Goal: Download file/media

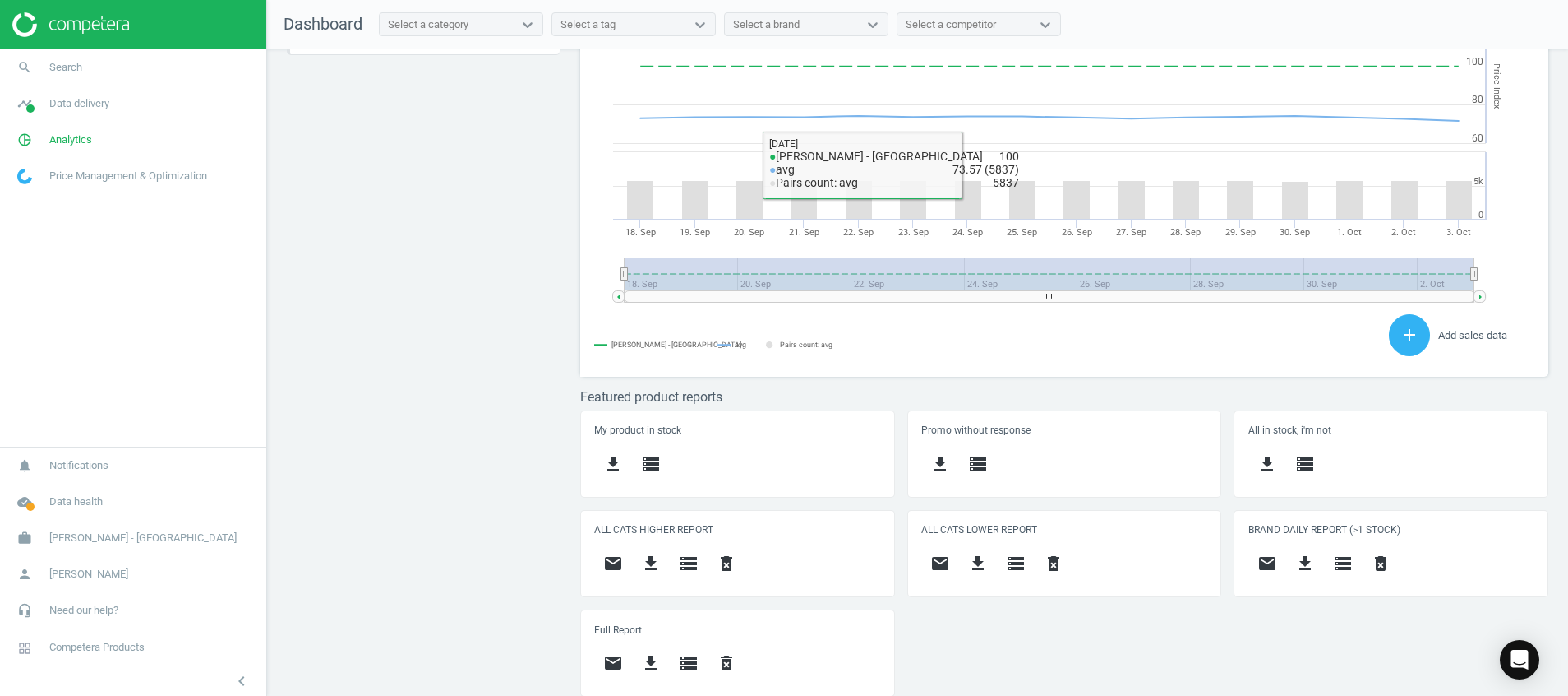
scroll to position [451, 0]
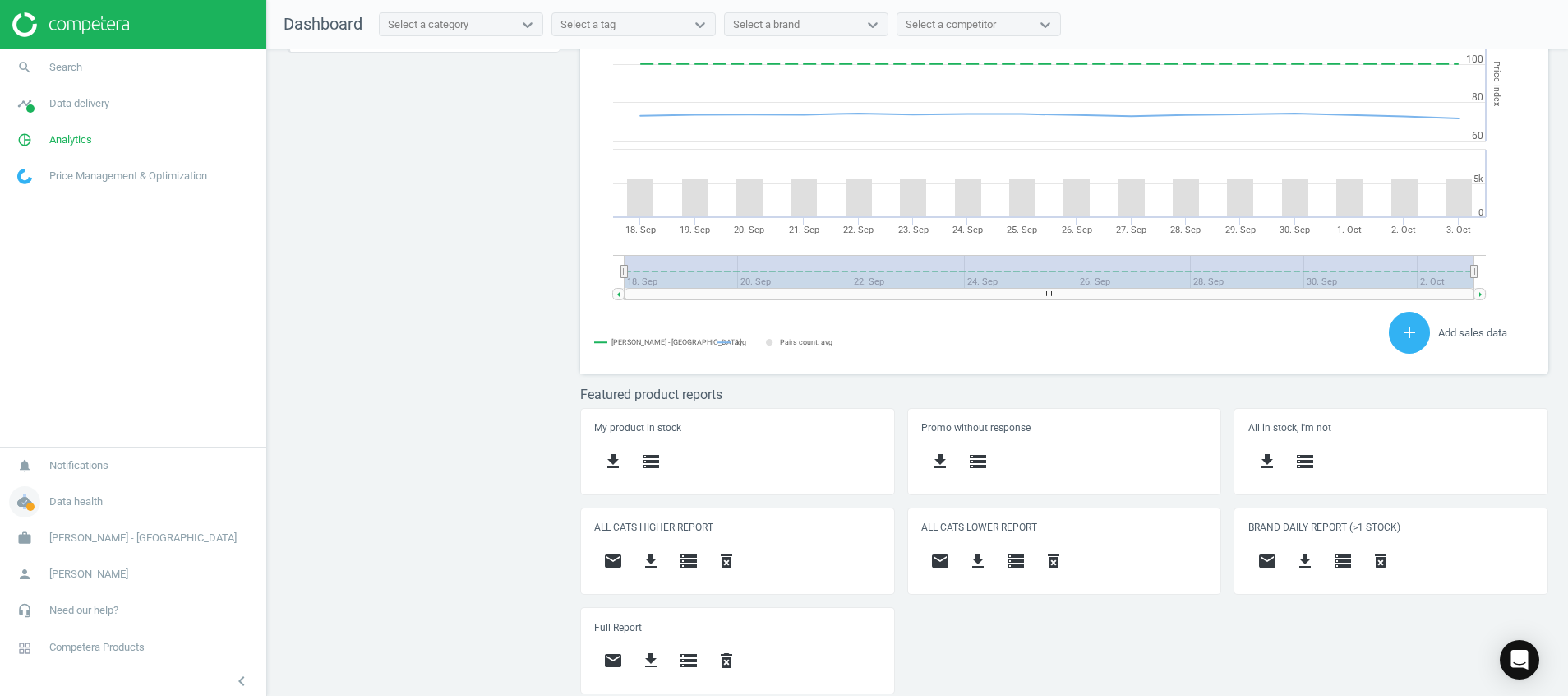
click at [26, 511] on icon "cloud_done" at bounding box center [25, 501] width 31 height 31
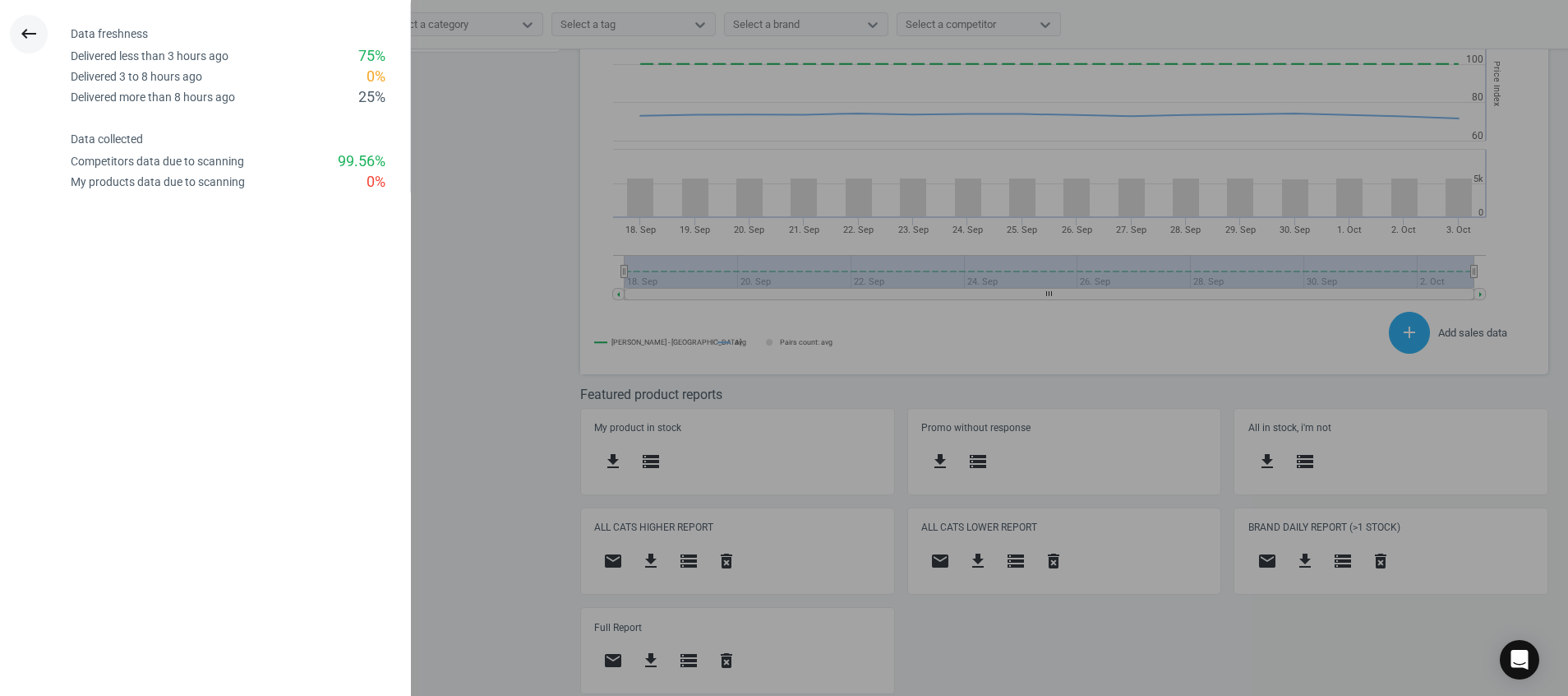
click at [39, 26] on button "keyboard_backspace" at bounding box center [28, 33] width 37 height 38
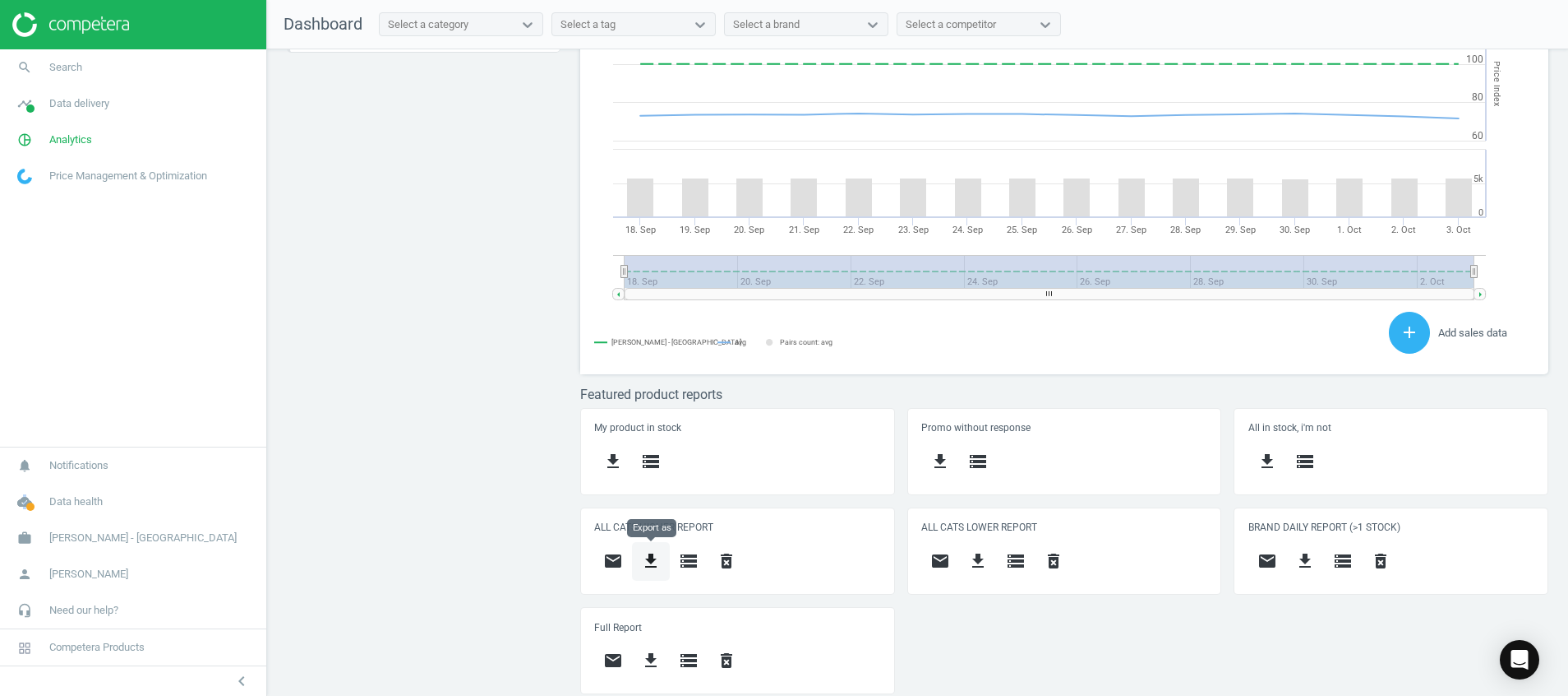
click at [651, 551] on icon "get_app" at bounding box center [651, 561] width 20 height 20
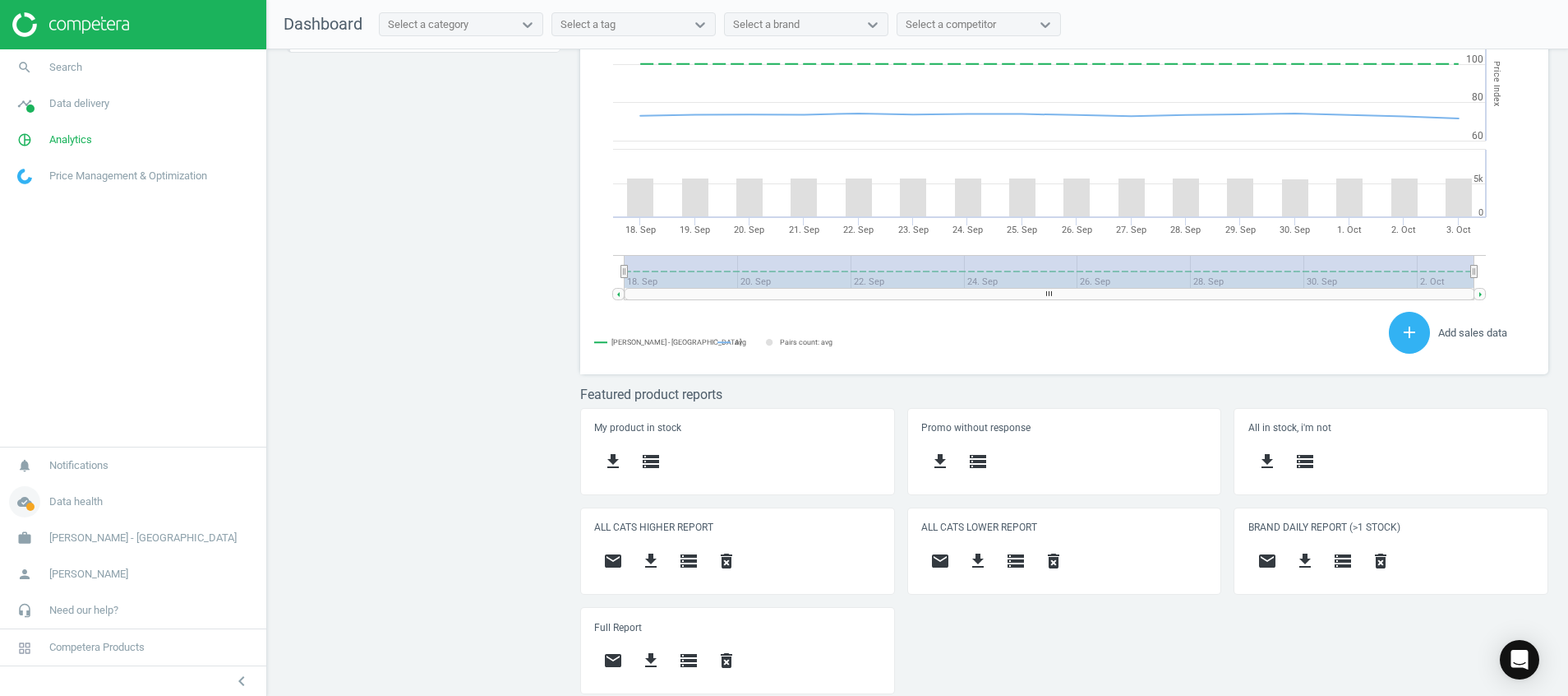
click at [18, 501] on icon "cloud_done" at bounding box center [25, 501] width 31 height 31
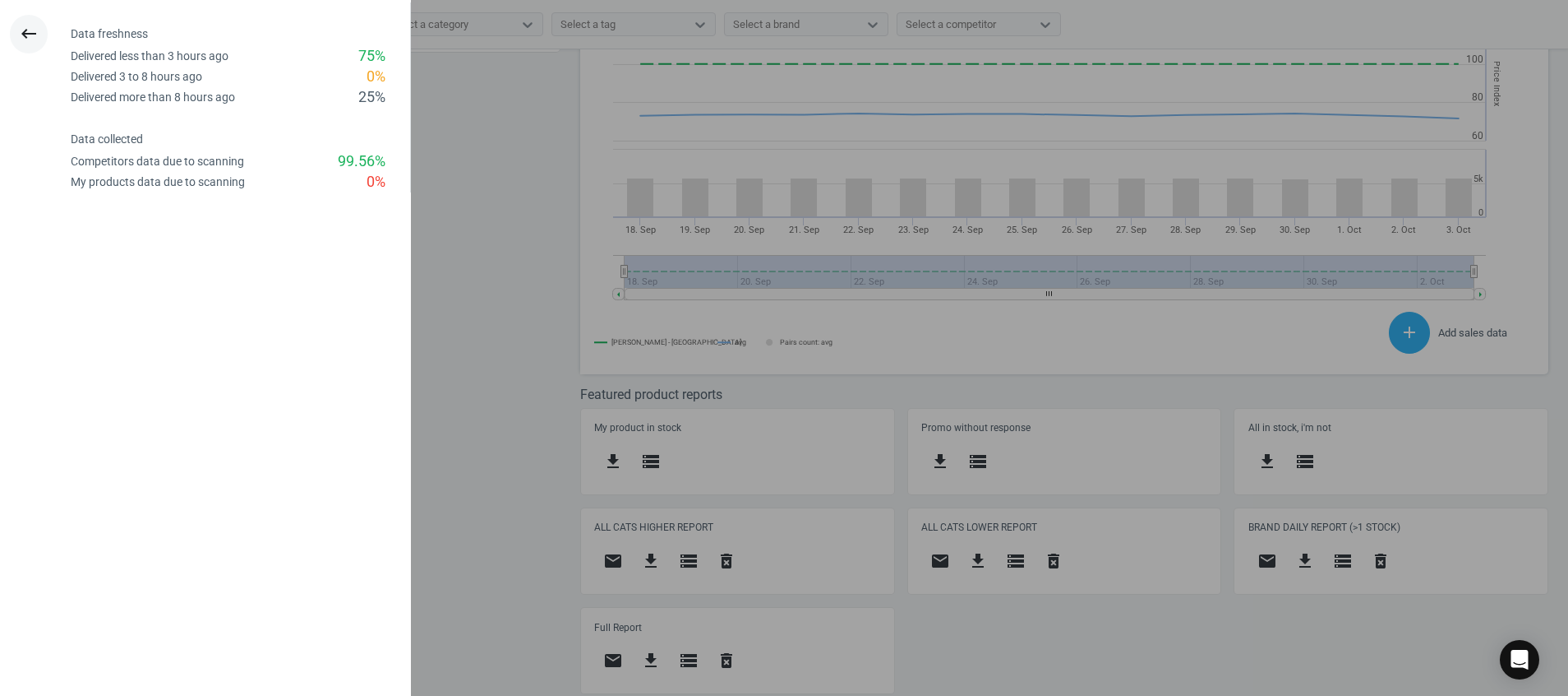
click at [23, 32] on icon "keyboard_backspace" at bounding box center [28, 33] width 20 height 20
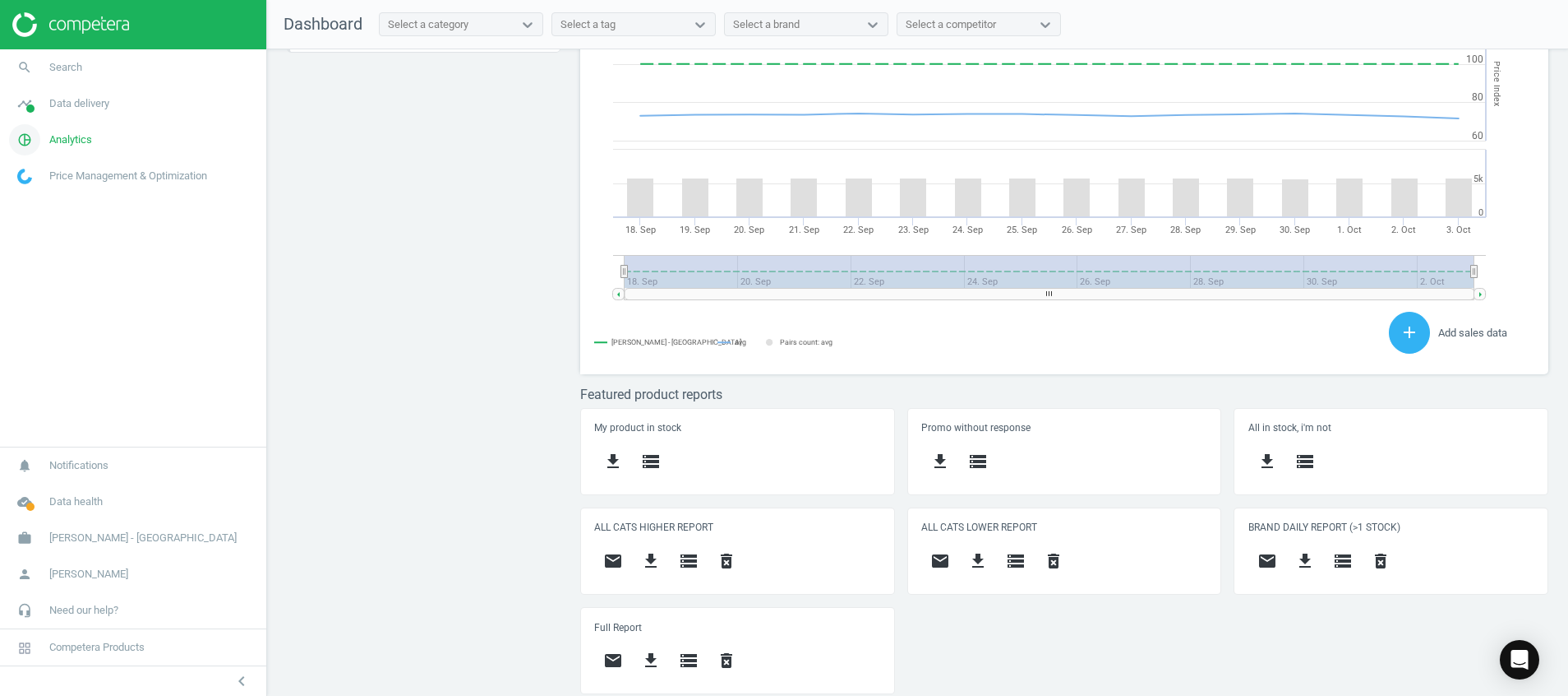
click at [29, 141] on icon "pie_chart_outlined" at bounding box center [25, 140] width 31 height 31
click at [35, 204] on span "Products" at bounding box center [36, 200] width 38 height 13
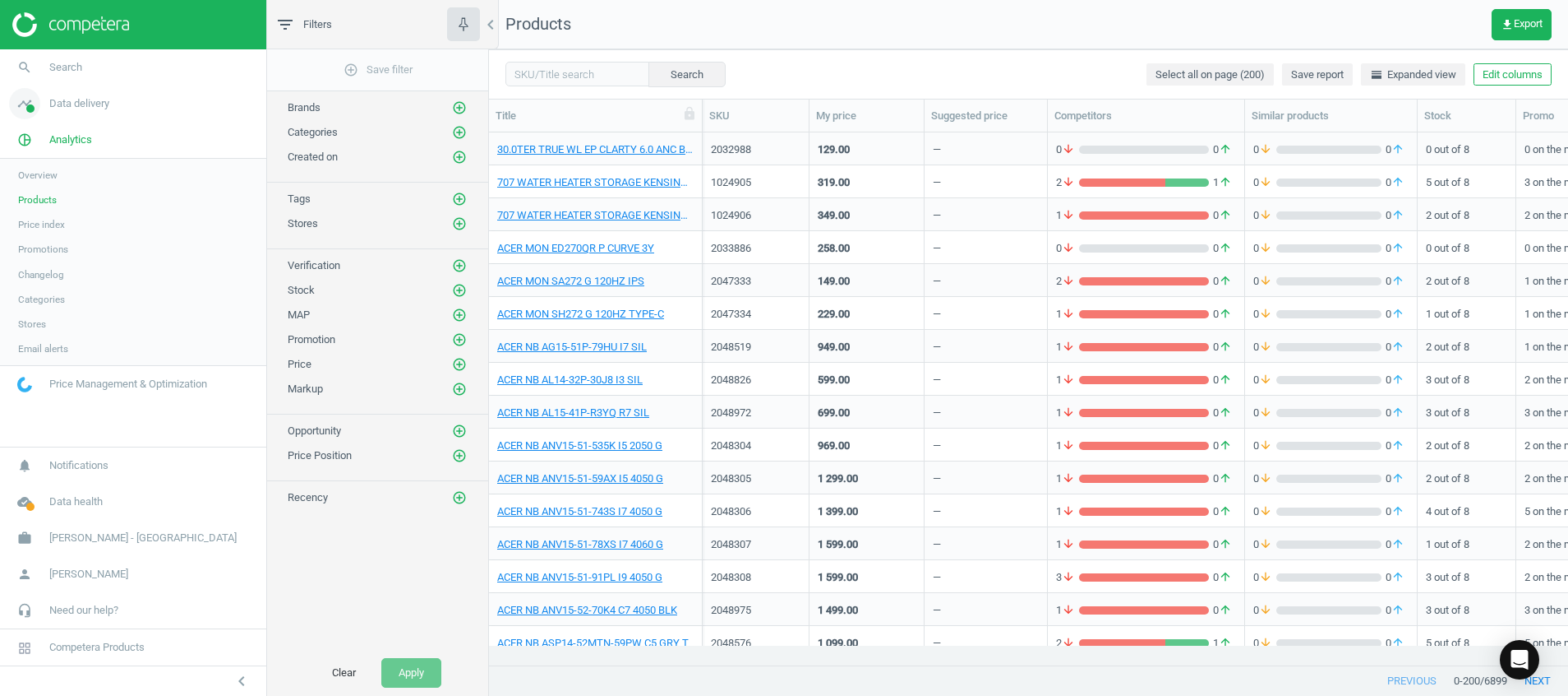
click at [53, 103] on span "Data delivery" at bounding box center [79, 103] width 60 height 15
click at [35, 237] on span "Stores" at bounding box center [31, 238] width 28 height 13
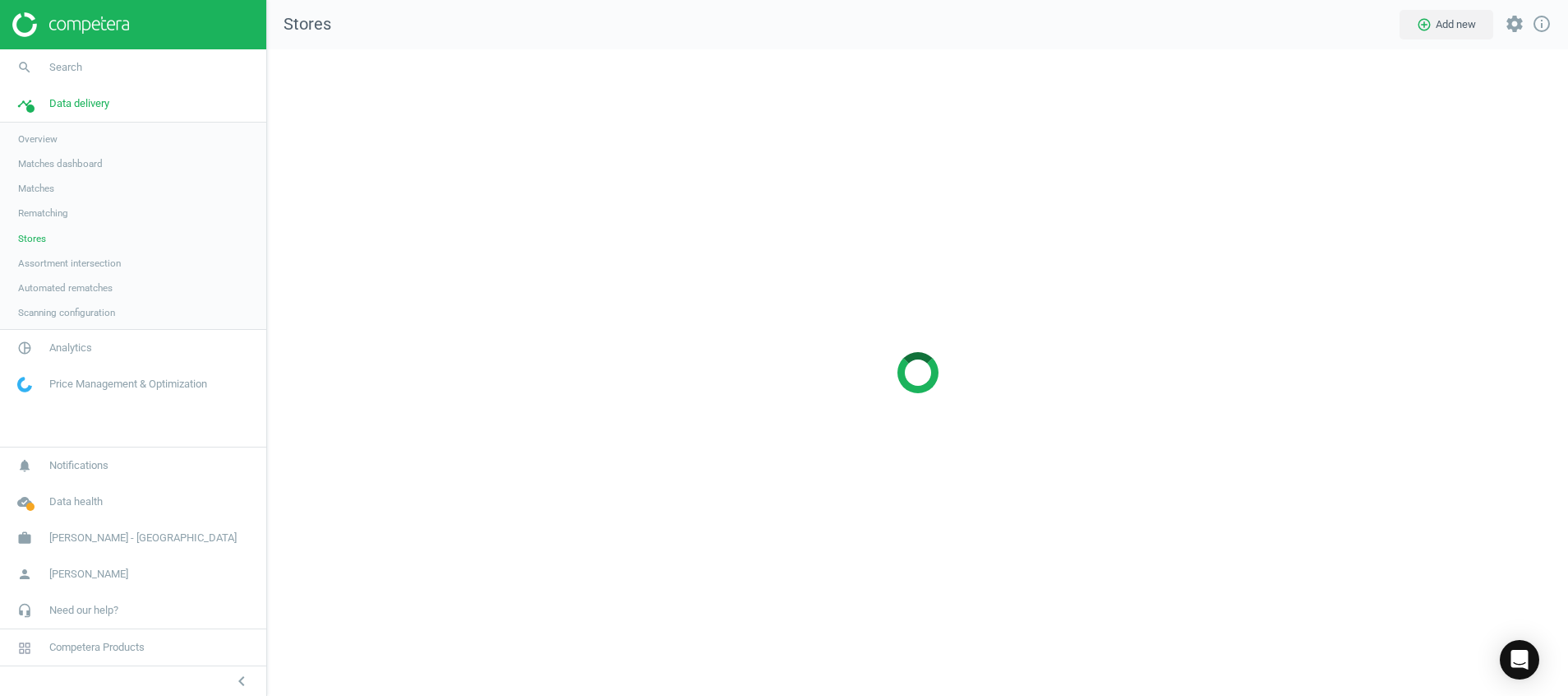
scroll to position [685, 1340]
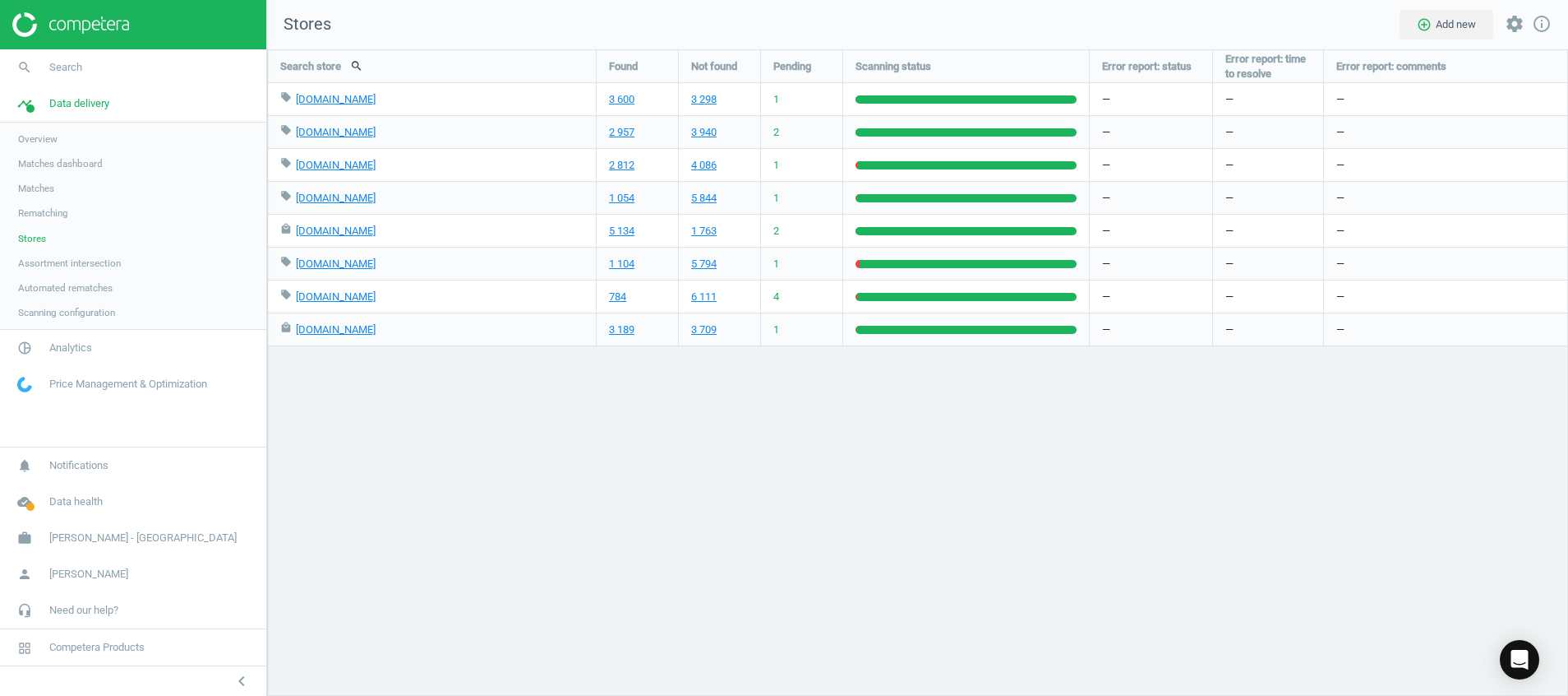
click at [68, 33] on img at bounding box center [71, 25] width 117 height 25
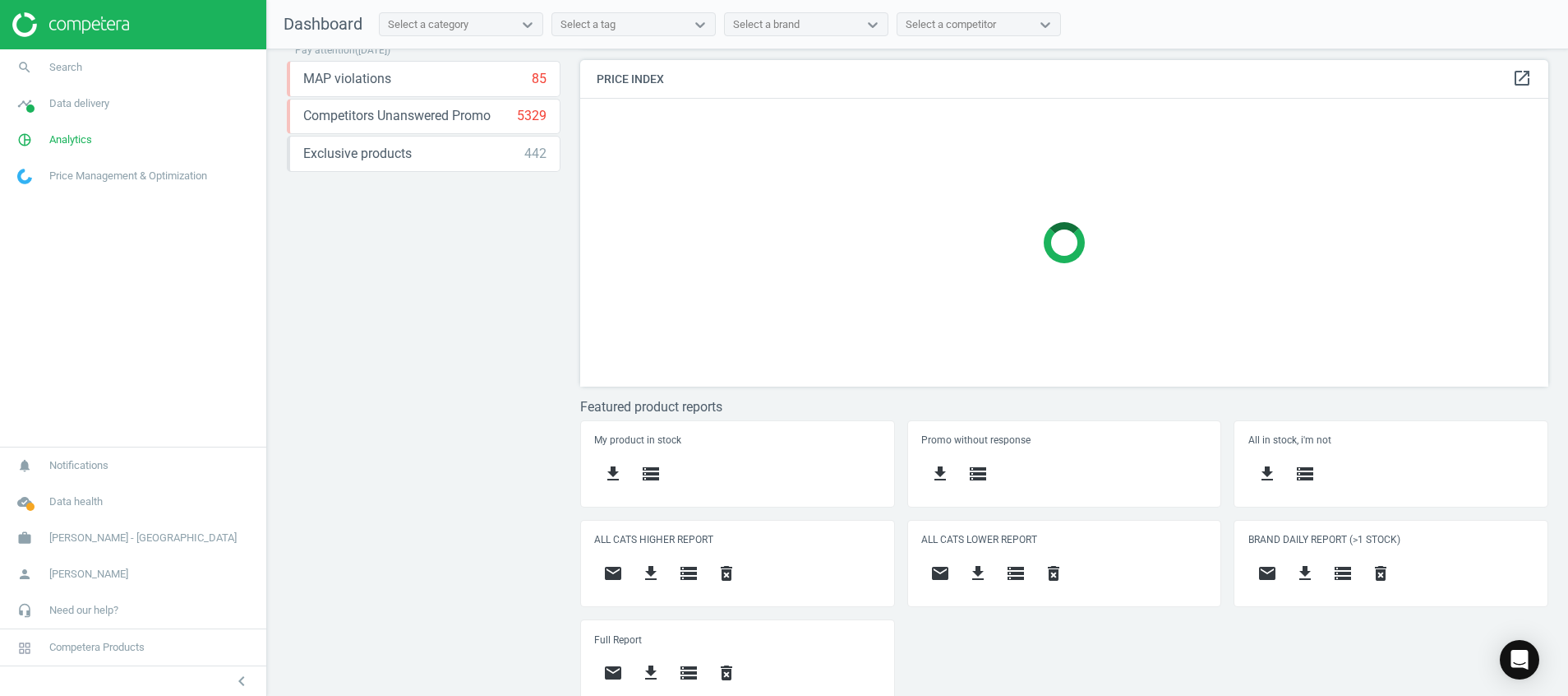
scroll to position [344, 0]
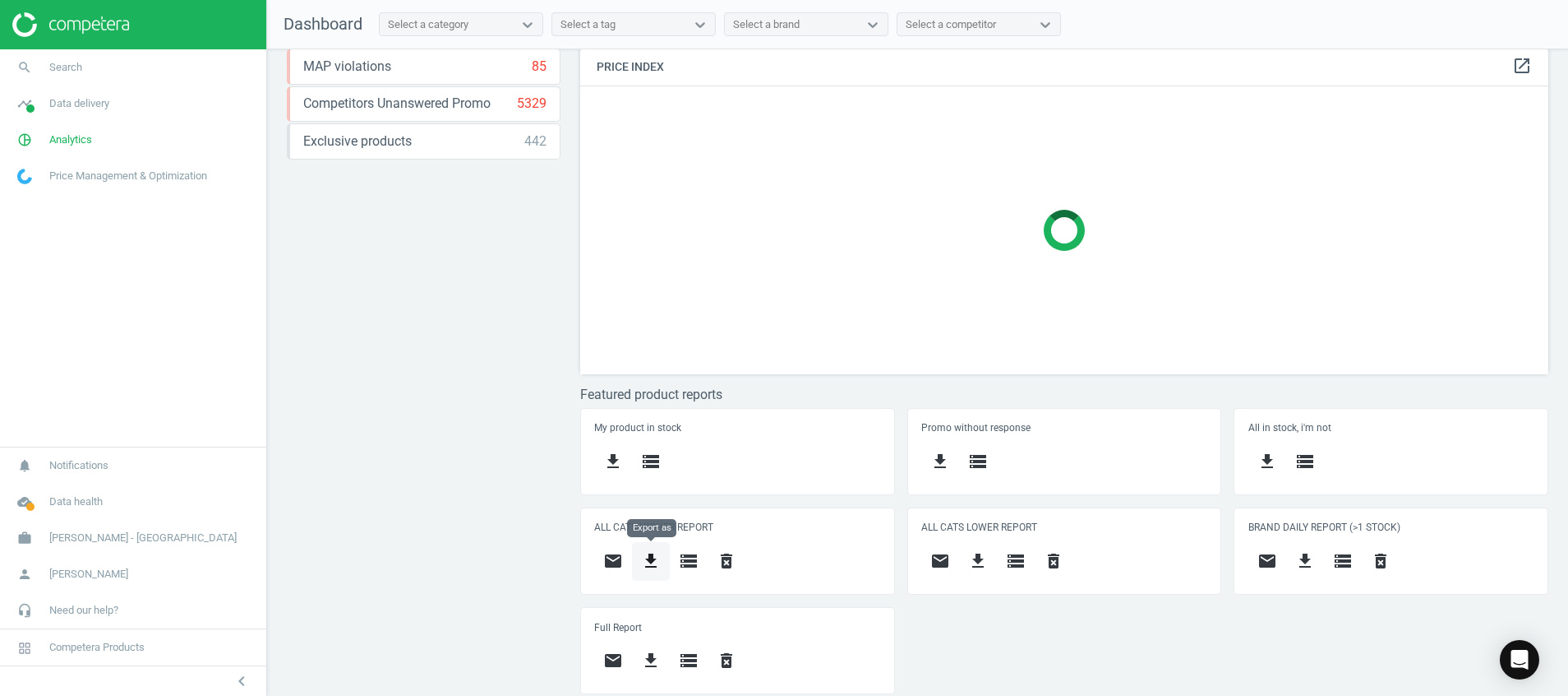
click at [657, 551] on icon "get_app" at bounding box center [651, 561] width 20 height 20
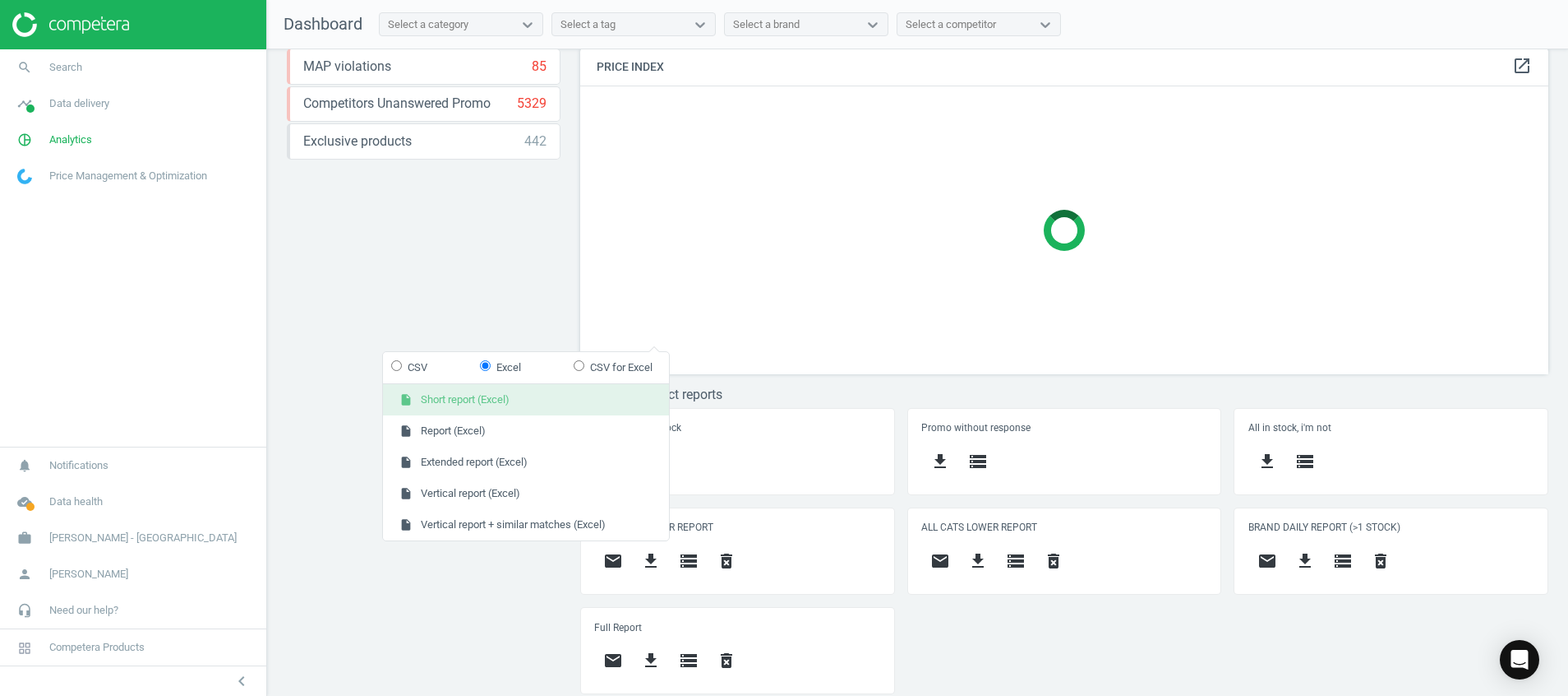
click at [602, 402] on button "insert_drive_file Short report (Excel)" at bounding box center [526, 400] width 286 height 31
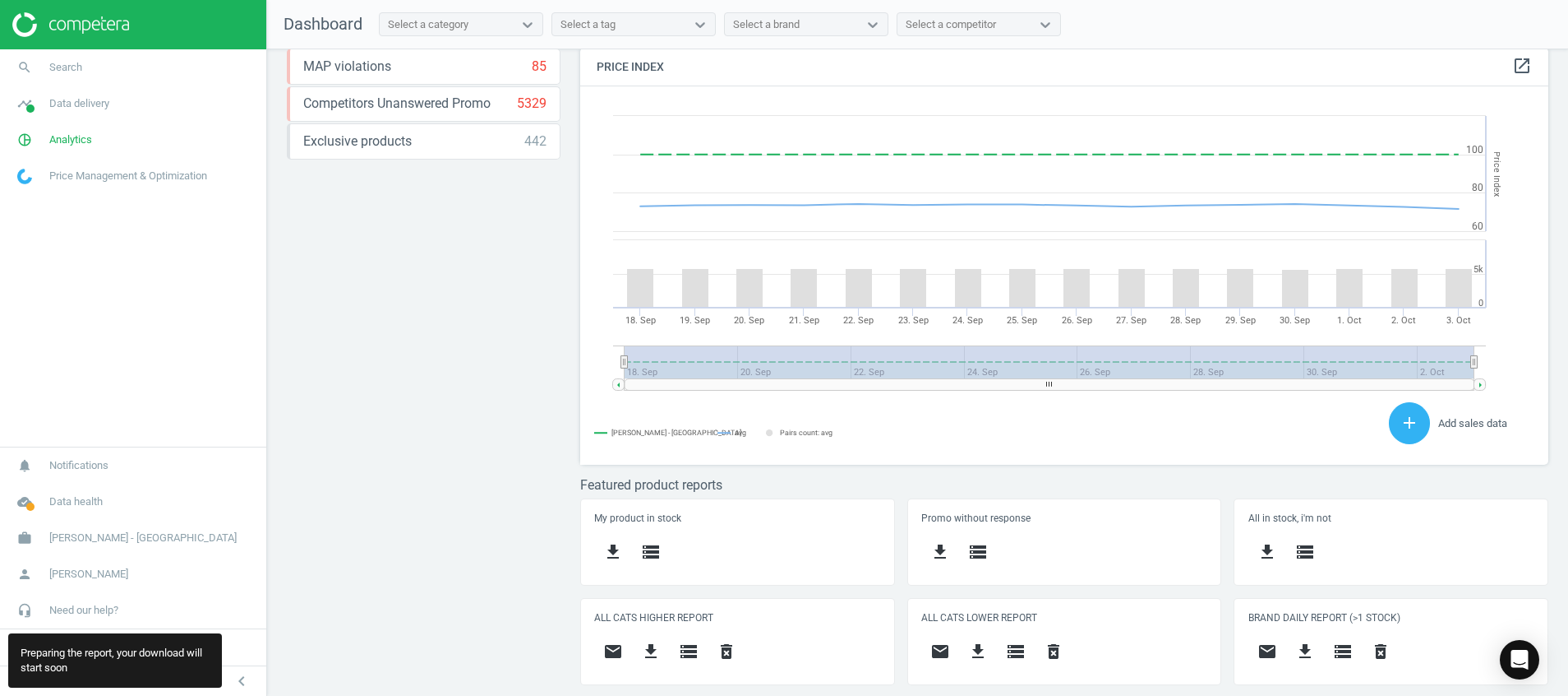
scroll to position [435, 0]
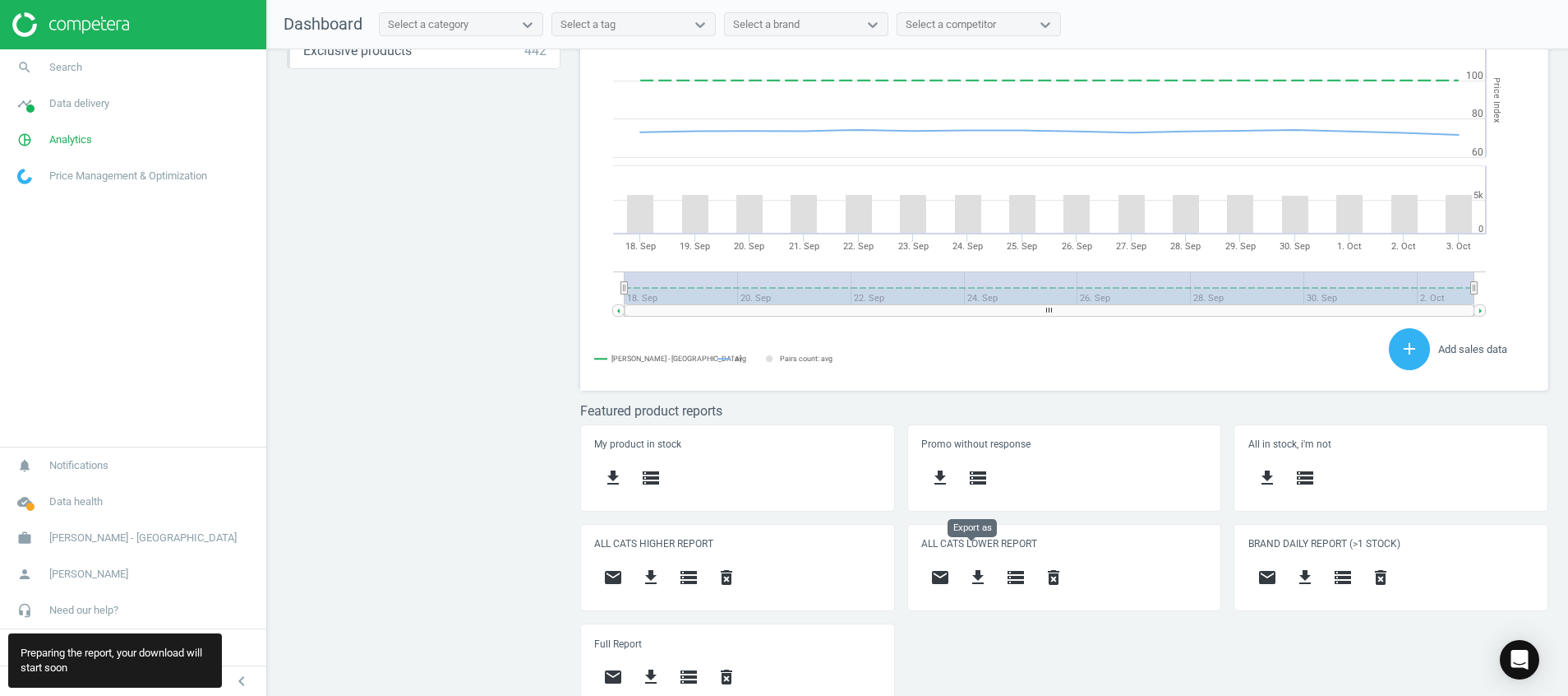
click at [969, 556] on div "ALL CATS LOWER REPORT email get_app storage delete_forever" at bounding box center [1065, 567] width 313 height 86
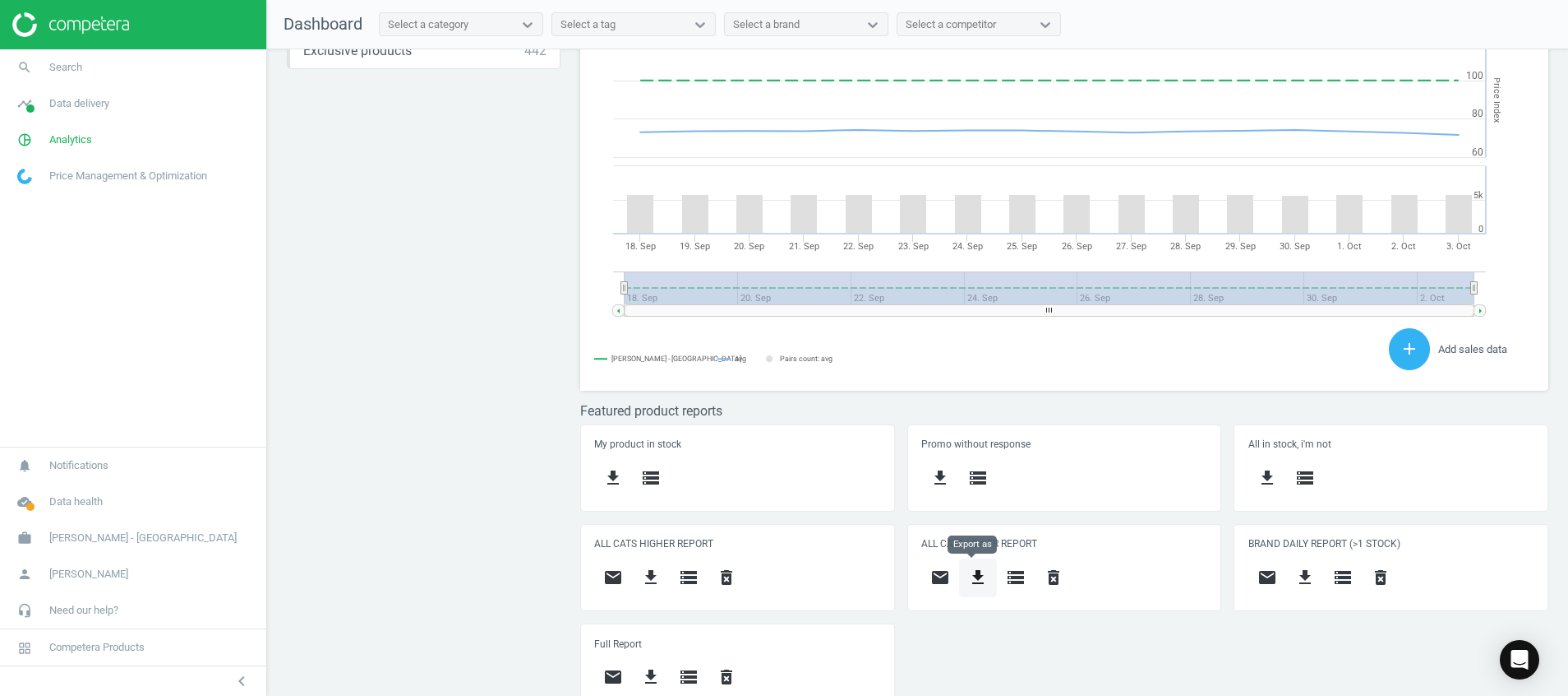
click at [969, 572] on icon "get_app" at bounding box center [979, 577] width 20 height 20
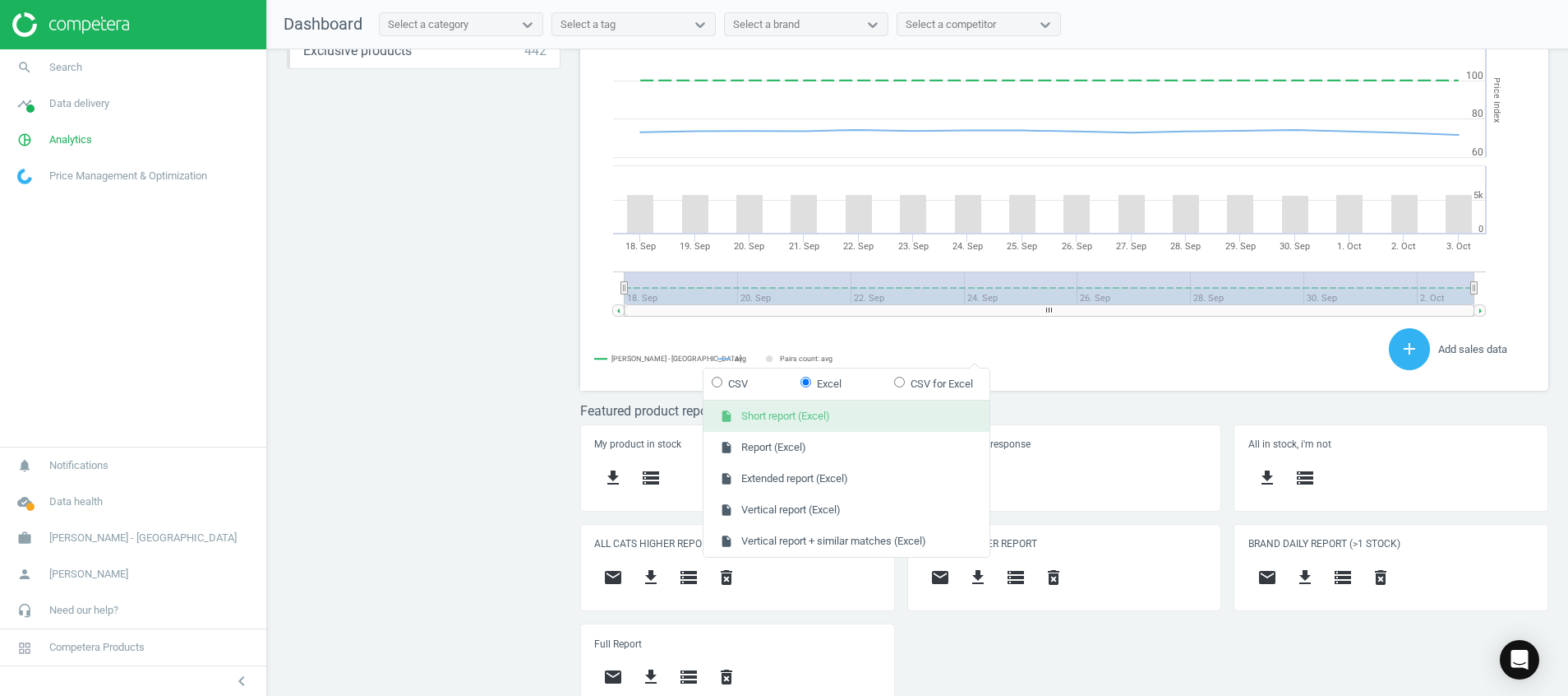
click at [914, 422] on button "insert_drive_file Short report (Excel)" at bounding box center [846, 416] width 286 height 31
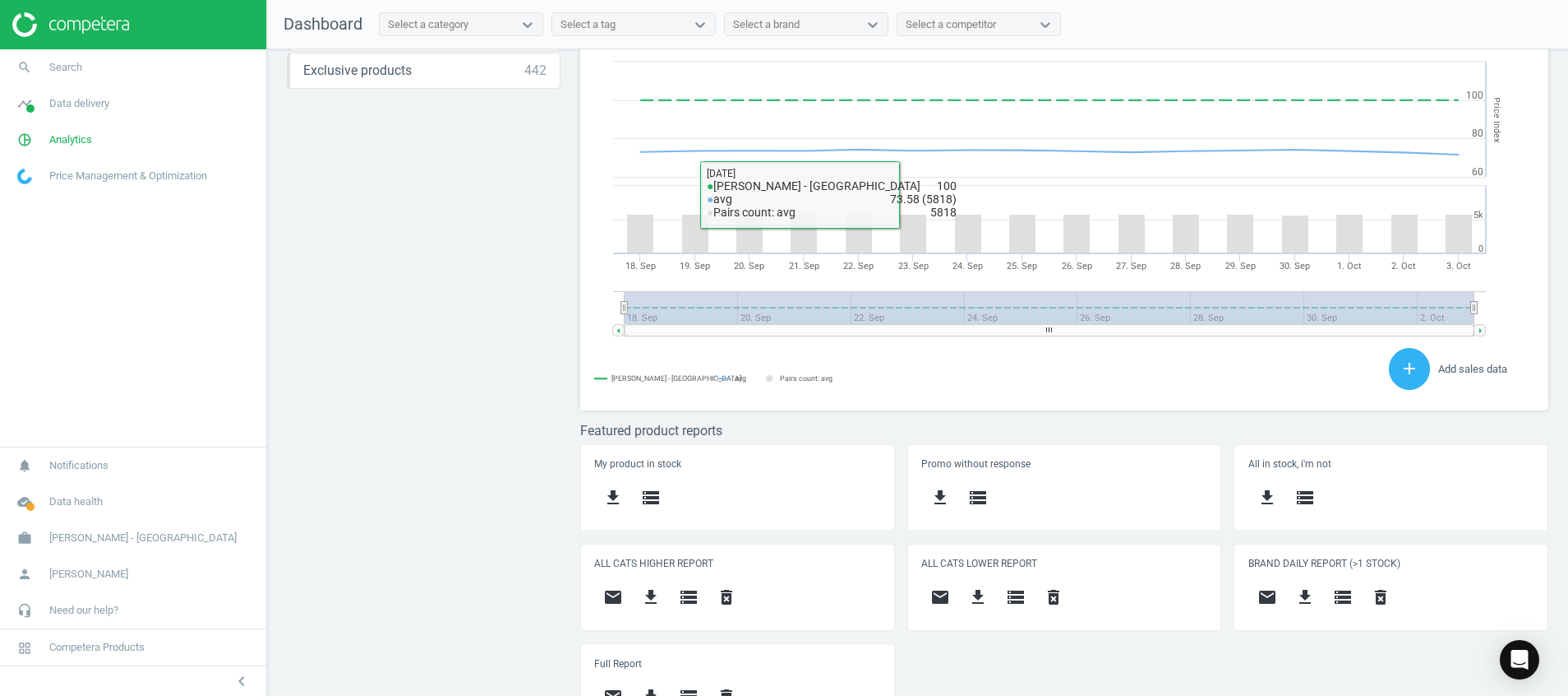
scroll to position [451, 0]
